Goal: Transaction & Acquisition: Download file/media

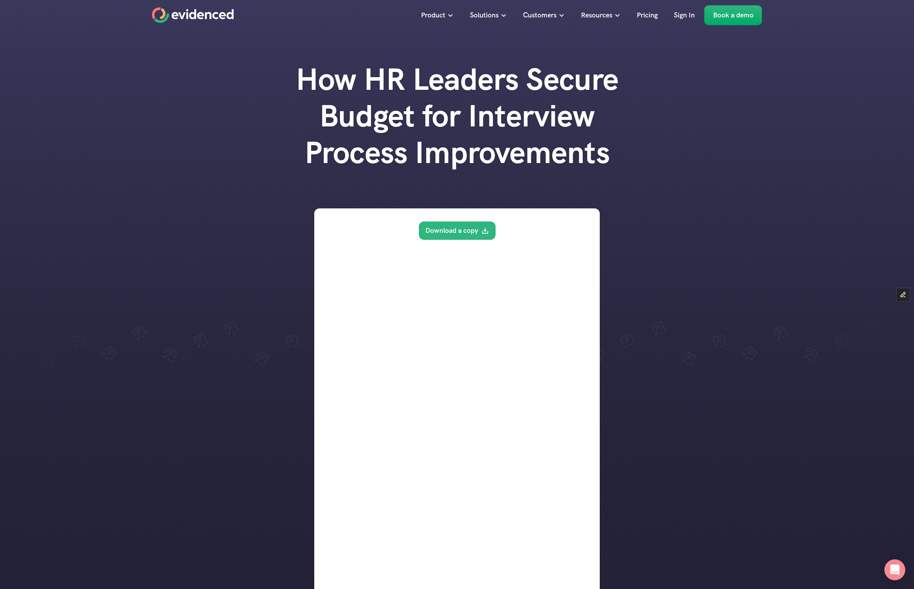
click at [459, 231] on link "Download a copy" at bounding box center [457, 230] width 77 height 18
click at [126, 302] on div at bounding box center [457, 342] width 914 height 685
